Goal: Communication & Community: Answer question/provide support

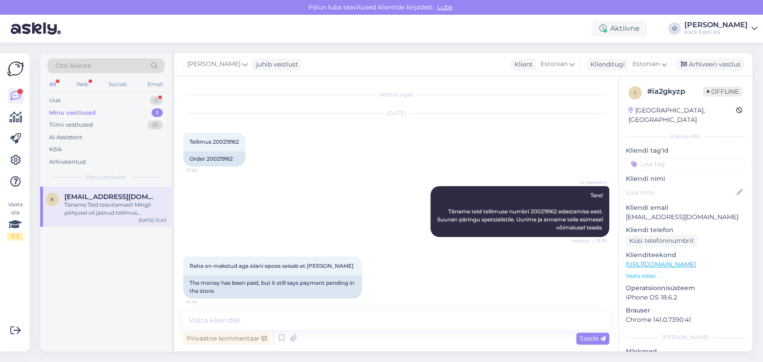
scroll to position [60, 0]
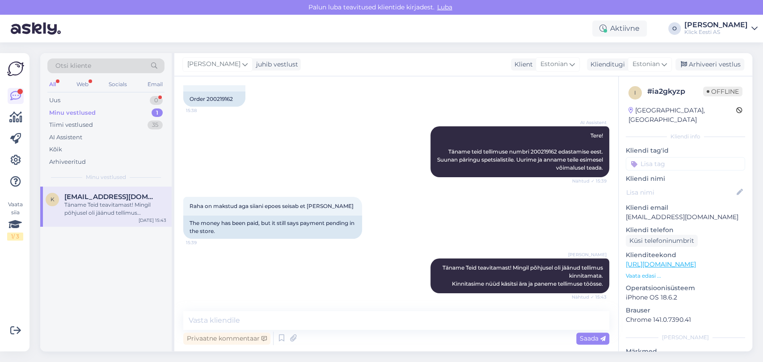
click at [114, 101] on div "Uus 0" at bounding box center [105, 100] width 117 height 13
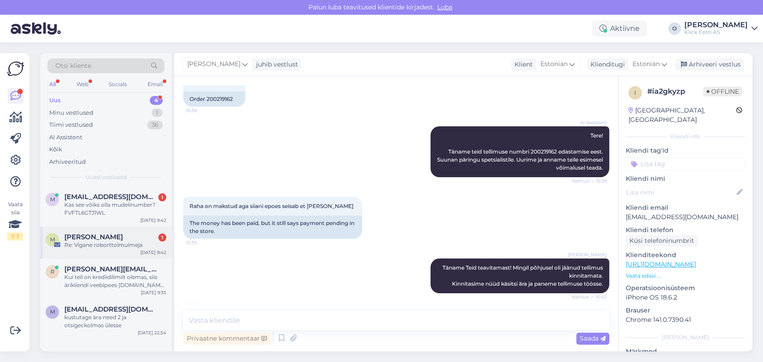
click at [98, 249] on div "Re: Vigane roborttolmuimeja" at bounding box center [115, 245] width 102 height 8
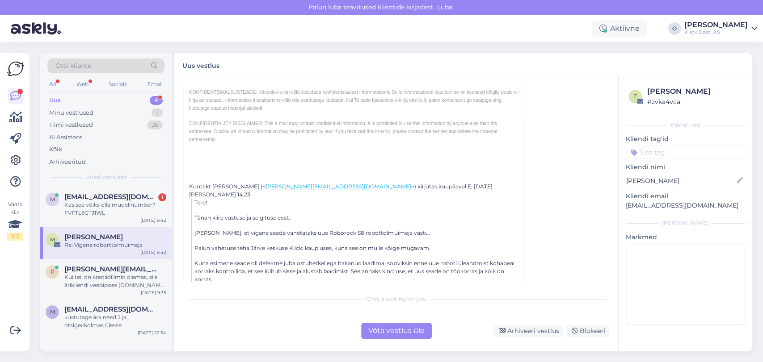
scroll to position [1443, 0]
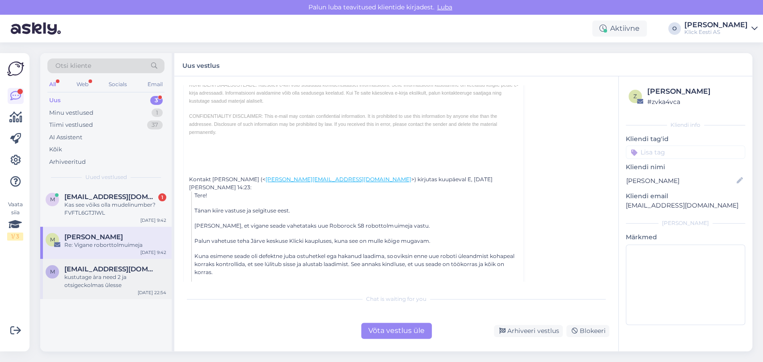
click at [100, 285] on div "kustutage àra need 2 ja otsigeckolmas ûlesse" at bounding box center [115, 281] width 102 height 16
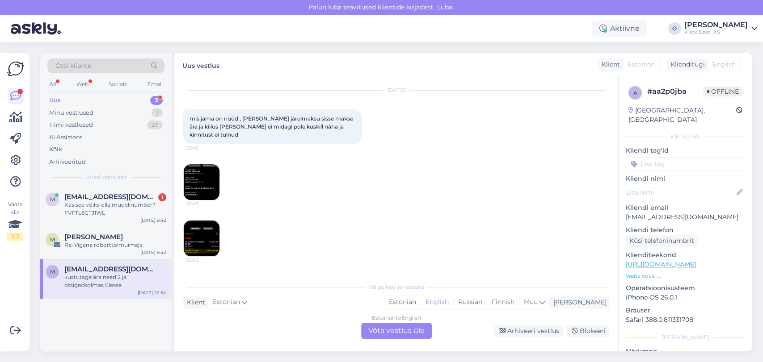
scroll to position [0, 0]
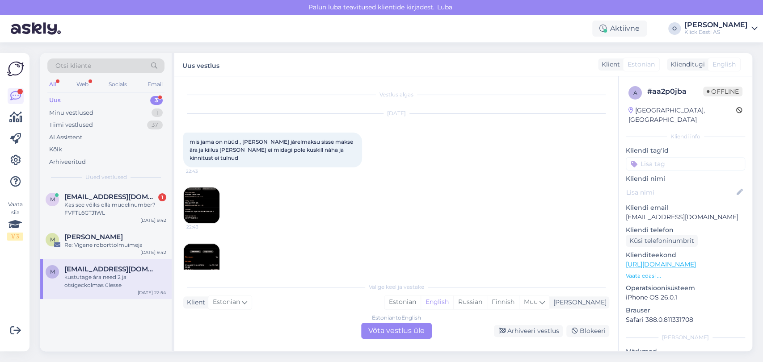
click at [654, 213] on p "[EMAIL_ADDRESS][DOMAIN_NAME]" at bounding box center [684, 217] width 119 height 9
copy p "[EMAIL_ADDRESS][DOMAIN_NAME]"
click at [193, 200] on img at bounding box center [202, 206] width 36 height 36
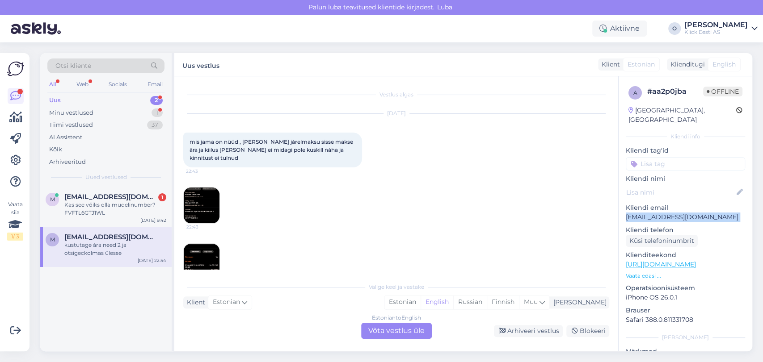
click at [199, 207] on img at bounding box center [202, 206] width 36 height 36
click at [200, 260] on img at bounding box center [202, 262] width 36 height 36
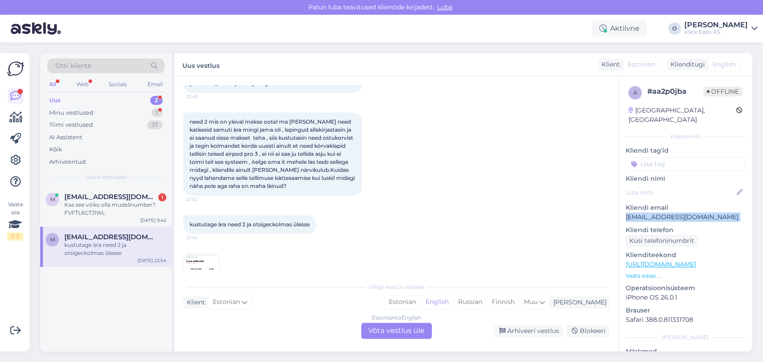
scroll to position [288, 0]
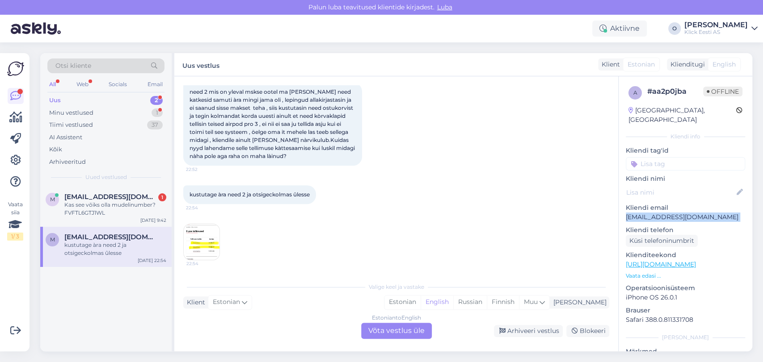
click at [200, 251] on img at bounding box center [202, 242] width 36 height 36
click at [413, 335] on div "Estonian to English Võta vestlus üle" at bounding box center [396, 331] width 71 height 16
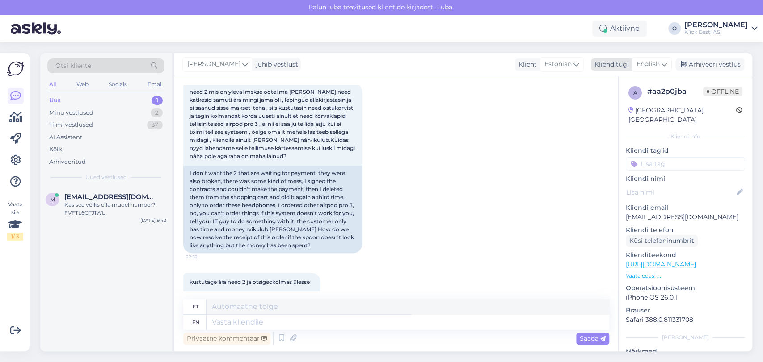
click at [614, 66] on div "Klienditugi" at bounding box center [610, 64] width 38 height 9
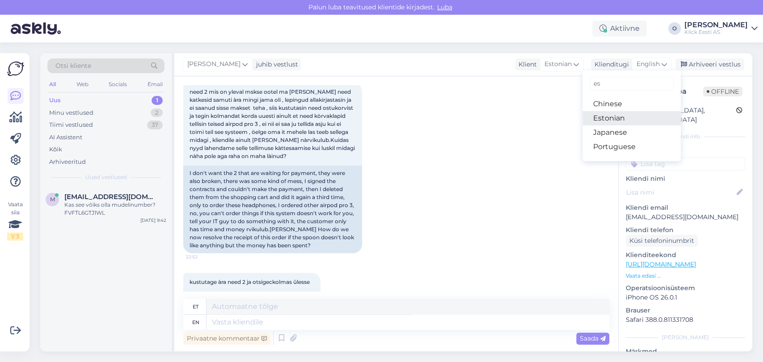
type input "es"
click at [615, 118] on link "Estonian" at bounding box center [631, 118] width 98 height 14
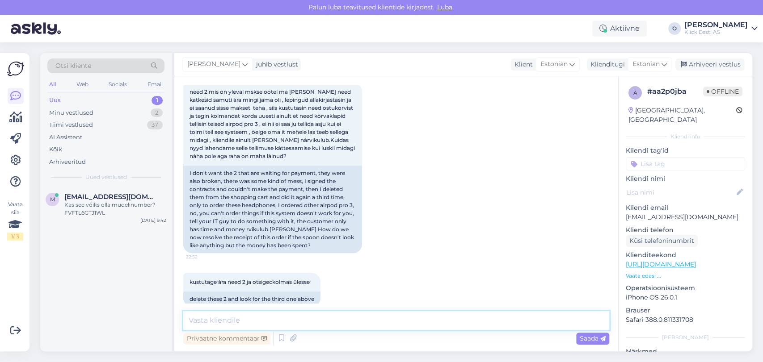
click at [250, 327] on textarea at bounding box center [396, 320] width 426 height 19
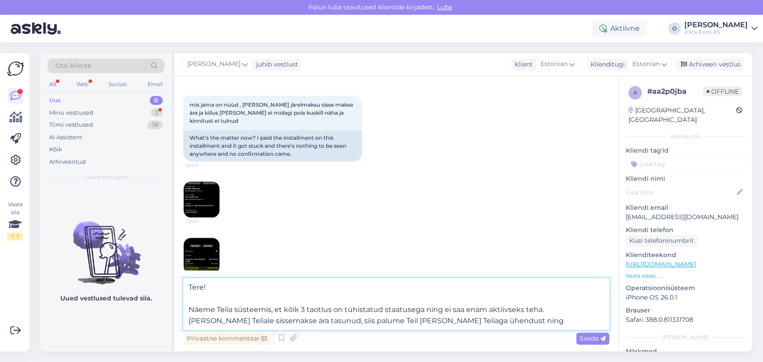
scroll to position [36, 0]
click at [205, 193] on img at bounding box center [202, 201] width 36 height 36
click at [332, 310] on textarea "Tere! Näeme Telia süsteemis, et kõik 3 taotlus on tühistatud staatusega ning ei…" at bounding box center [396, 304] width 426 height 52
drag, startPoint x: 494, startPoint y: 323, endPoint x: 425, endPoint y: 307, distance: 70.6
click at [425, 307] on textarea "Tere! Näeme Telia süsteemis, et kõik 3 taotlust on tühistatud staatusega ning e…" at bounding box center [396, 304] width 426 height 52
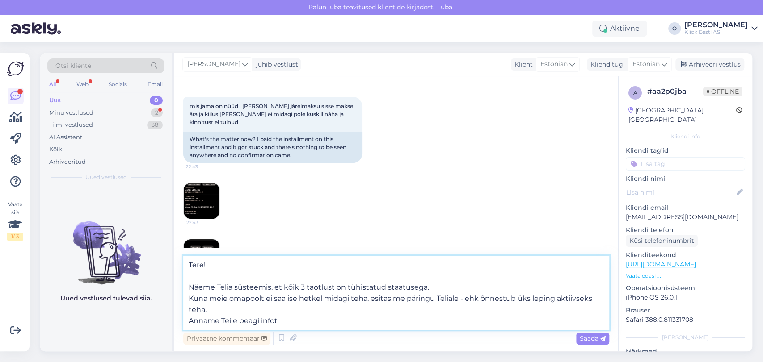
type textarea "Tere! Näeme Telia süsteemis, et kõik 3 taotlust on tühistatud staatusega. Kuna …"
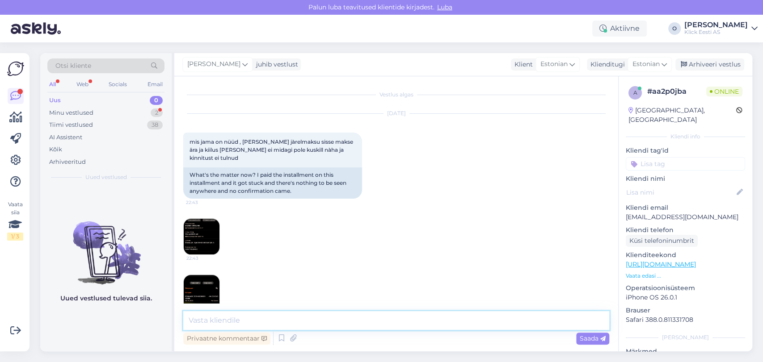
scroll to position [19, 0]
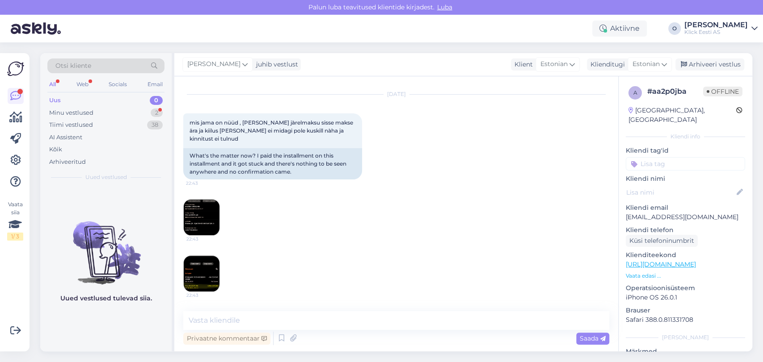
click at [212, 205] on img at bounding box center [202, 218] width 36 height 36
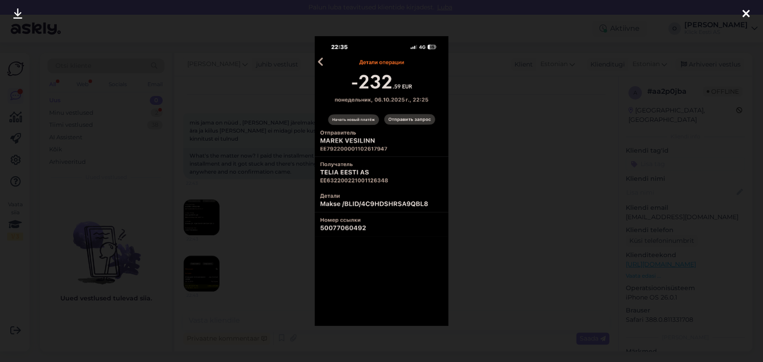
click at [366, 224] on img at bounding box center [380, 181] width 133 height 290
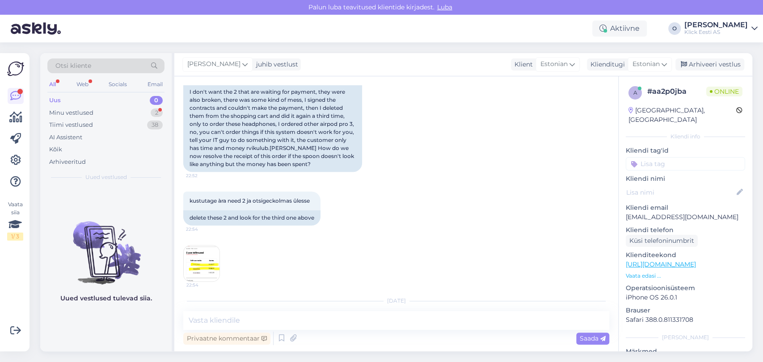
scroll to position [532, 0]
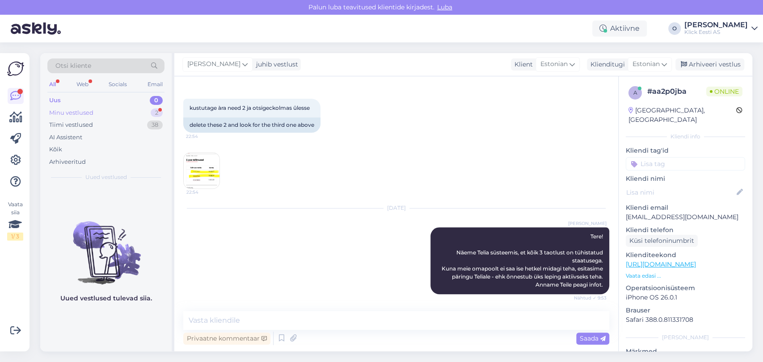
click at [129, 112] on div "Minu vestlused 2" at bounding box center [105, 113] width 117 height 13
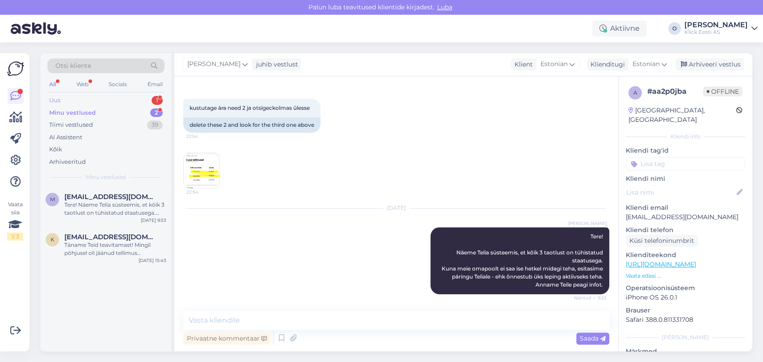
click at [126, 96] on div "Uus 1" at bounding box center [105, 100] width 117 height 13
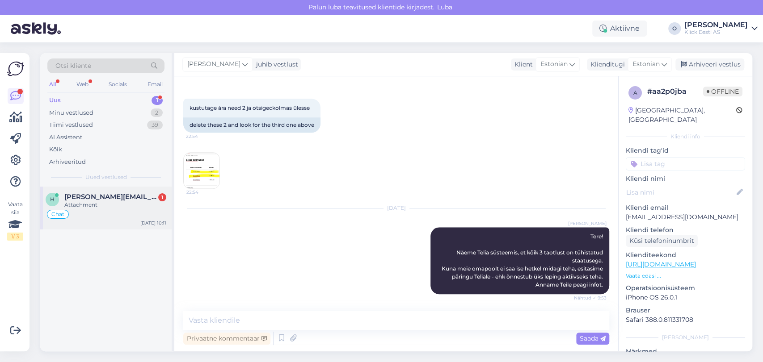
click at [107, 187] on div "h [PERSON_NAME][EMAIL_ADDRESS][PERSON_NAME][DOMAIN_NAME] 1 Attachment Chat [DAT…" at bounding box center [105, 208] width 131 height 43
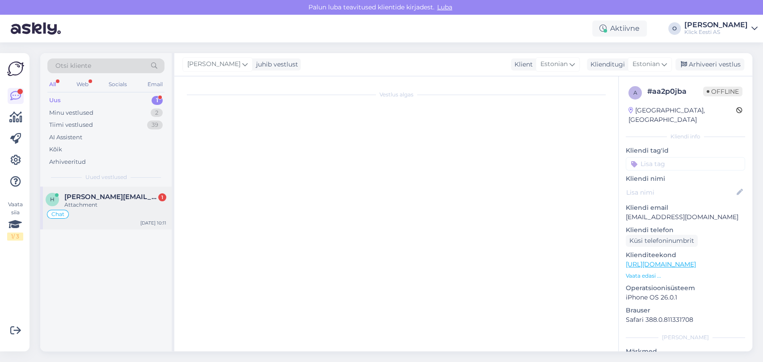
scroll to position [0, 0]
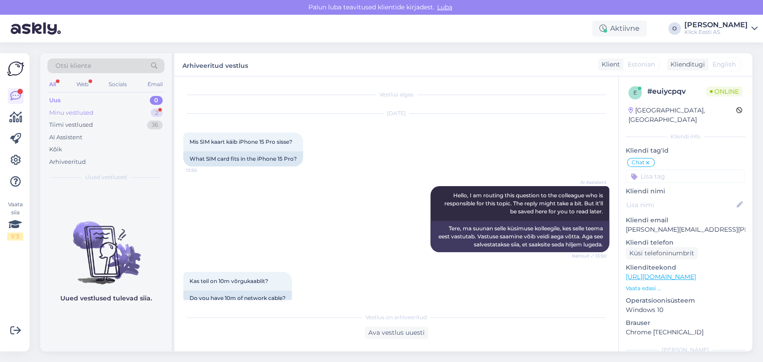
click at [136, 112] on div "Minu vestlused 2" at bounding box center [105, 113] width 117 height 13
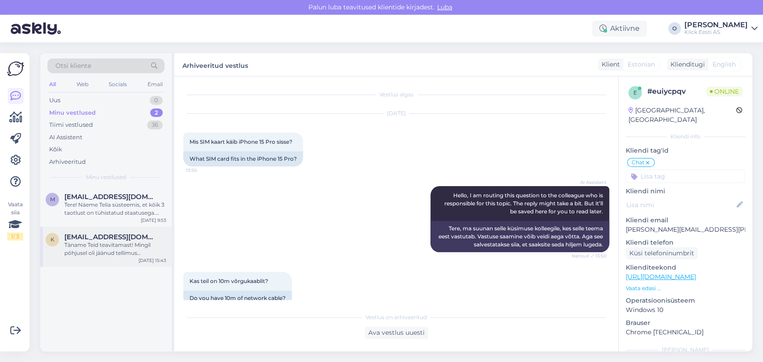
click at [105, 238] on span "[EMAIL_ADDRESS][DOMAIN_NAME]" at bounding box center [110, 237] width 93 height 8
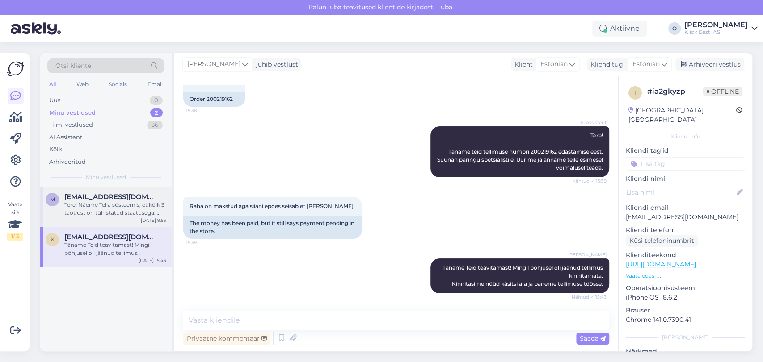
click at [104, 208] on div "Tere! Näeme Telia süsteemis, et kõik 3 taotlust on tühistatud staatusega. Kuna …" at bounding box center [115, 209] width 102 height 16
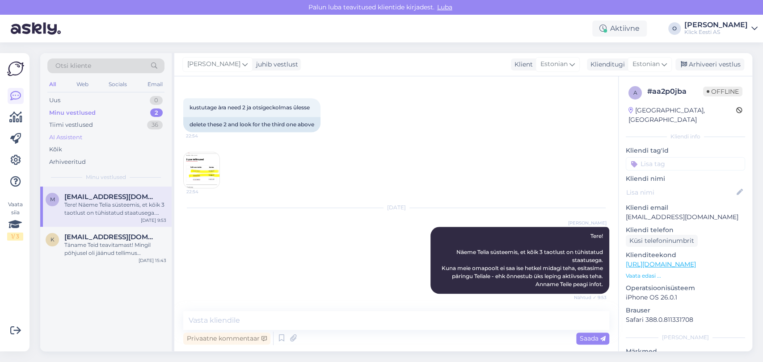
click at [84, 132] on div "AI Assistent" at bounding box center [105, 137] width 117 height 13
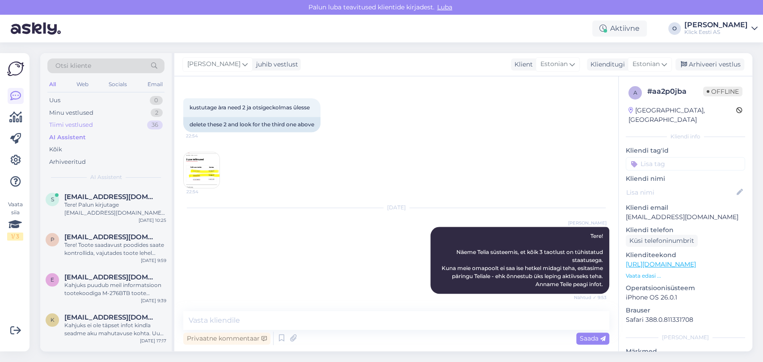
click at [75, 124] on div "Tiimi vestlused" at bounding box center [71, 125] width 44 height 9
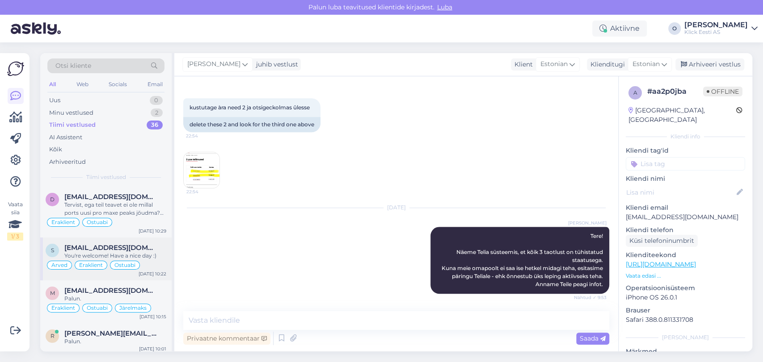
click at [113, 253] on div "You're welcome! Have a nice day :)" at bounding box center [115, 256] width 102 height 8
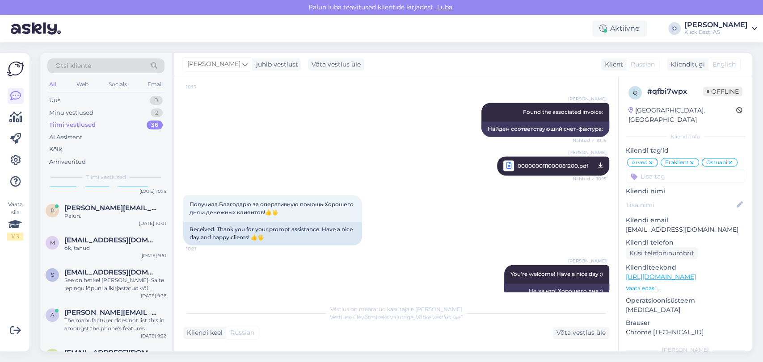
scroll to position [139, 0]
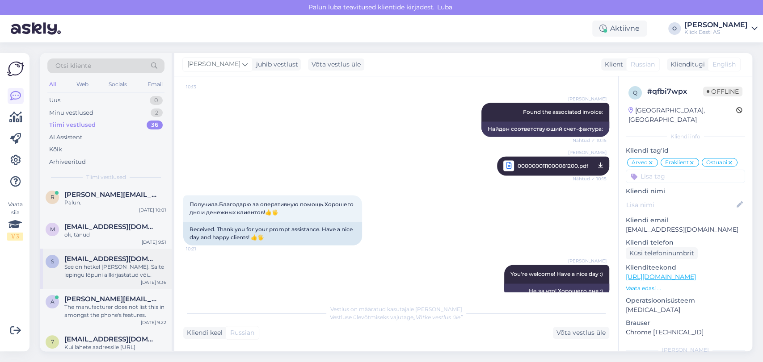
click at [95, 258] on span "[EMAIL_ADDRESS][DOMAIN_NAME]" at bounding box center [110, 259] width 93 height 8
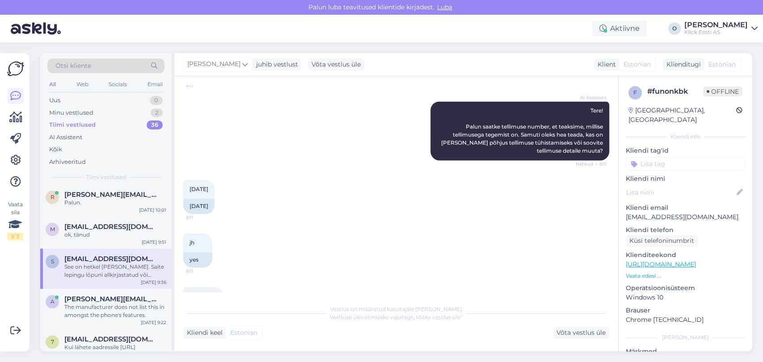
scroll to position [930, 0]
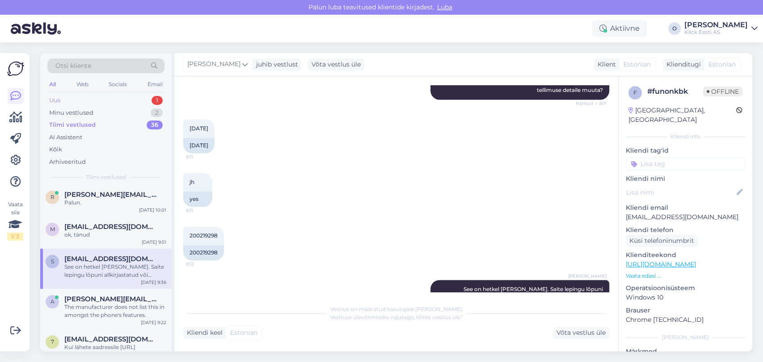
click at [103, 103] on div "Uus 1" at bounding box center [105, 100] width 117 height 13
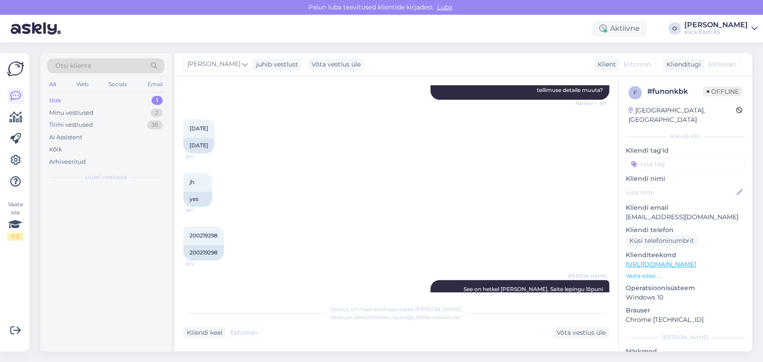
scroll to position [0, 0]
click at [89, 202] on div "Tere! Broneerimiseks andke palun [PERSON_NAME] nimele oleks broneeringut [PERSO…" at bounding box center [115, 209] width 102 height 16
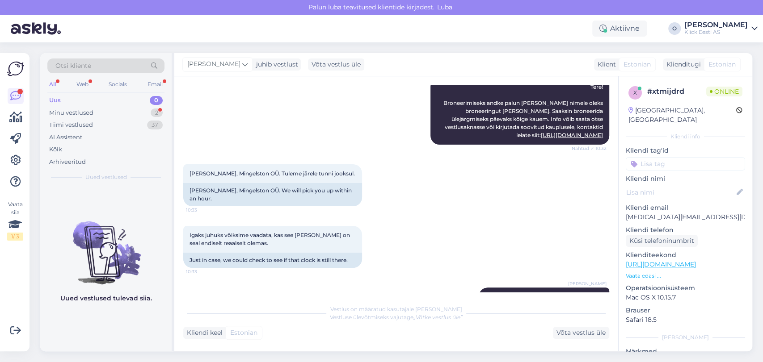
scroll to position [403, 0]
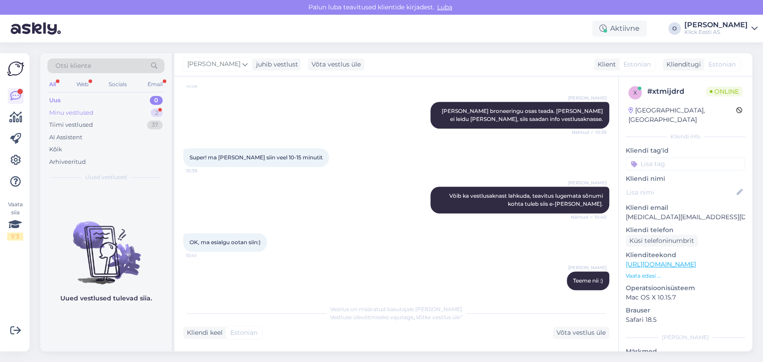
click at [98, 113] on div "Minu vestlused 2" at bounding box center [105, 113] width 117 height 13
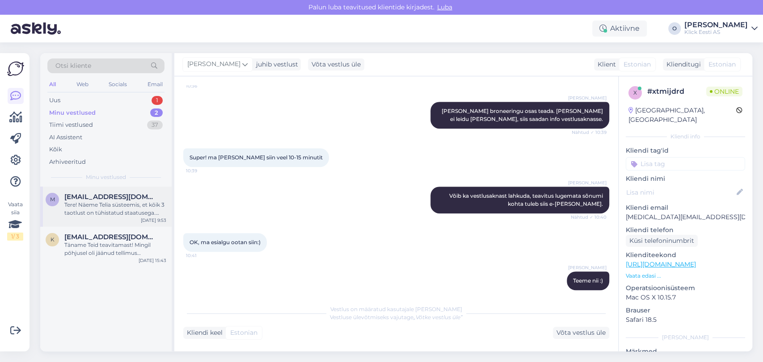
click at [93, 205] on div "Tere! Näeme Telia süsteemis, et kõik 3 taotlust on tühistatud staatusega. Kuna …" at bounding box center [115, 209] width 102 height 16
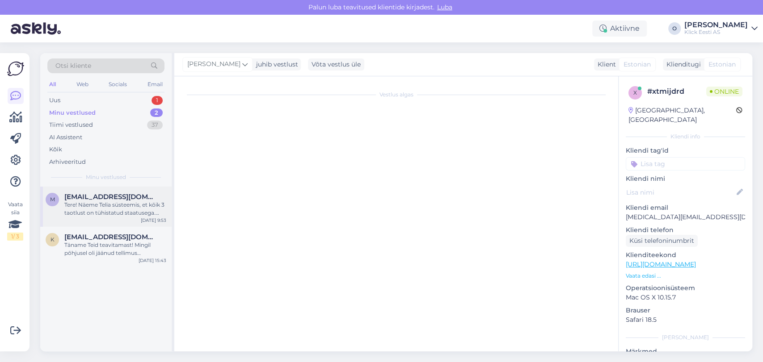
scroll to position [533, 0]
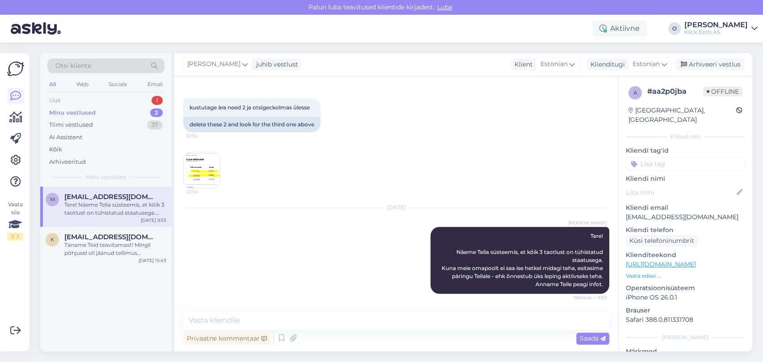
click at [102, 100] on div "Uus 1" at bounding box center [105, 100] width 117 height 13
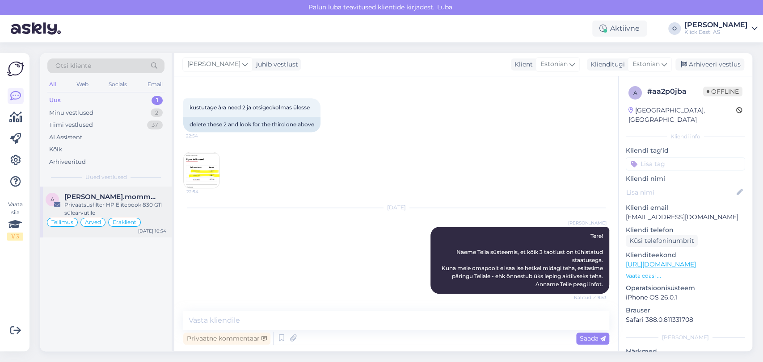
click at [108, 199] on span "[PERSON_NAME].mommeja via [EMAIL_ADDRESS][DOMAIN_NAME]" at bounding box center [110, 197] width 93 height 8
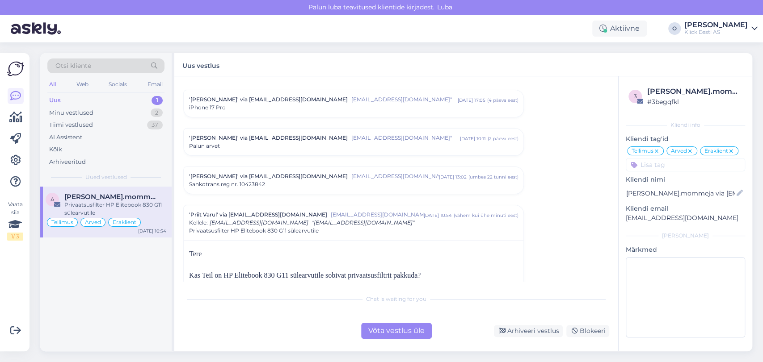
scroll to position [4480, 0]
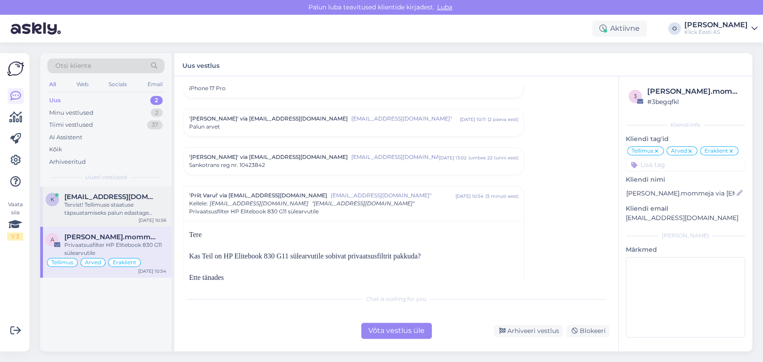
click at [94, 200] on span "[EMAIL_ADDRESS][DOMAIN_NAME]" at bounding box center [110, 197] width 93 height 8
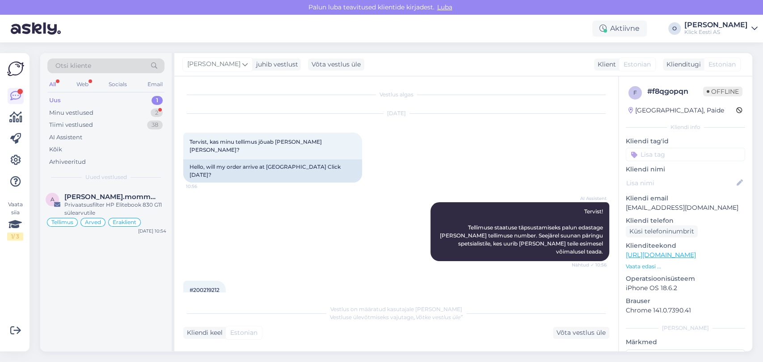
scroll to position [101, 0]
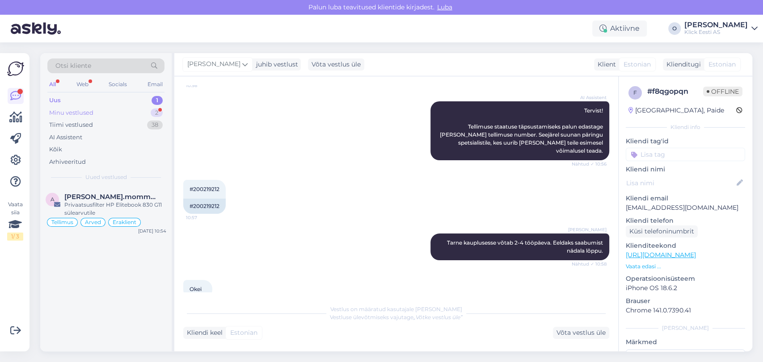
click at [132, 109] on div "Minu vestlused 2" at bounding box center [105, 113] width 117 height 13
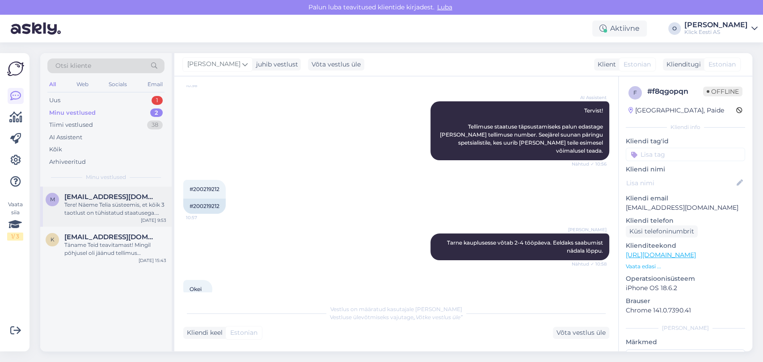
click at [109, 197] on span "[EMAIL_ADDRESS][DOMAIN_NAME]" at bounding box center [110, 197] width 93 height 8
